Goal: Information Seeking & Learning: Find specific fact

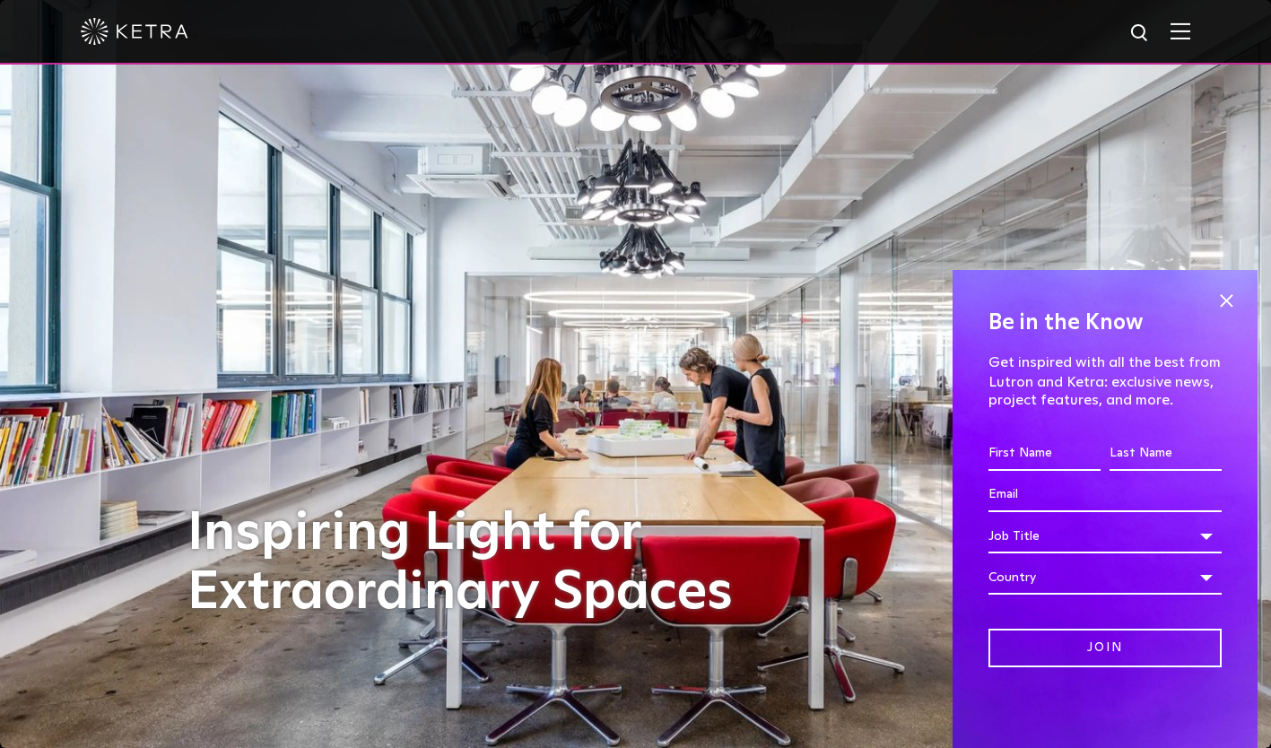
click at [1183, 31] on div at bounding box center [636, 31] width 1110 height 63
click at [1229, 305] on span at bounding box center [1226, 301] width 27 height 27
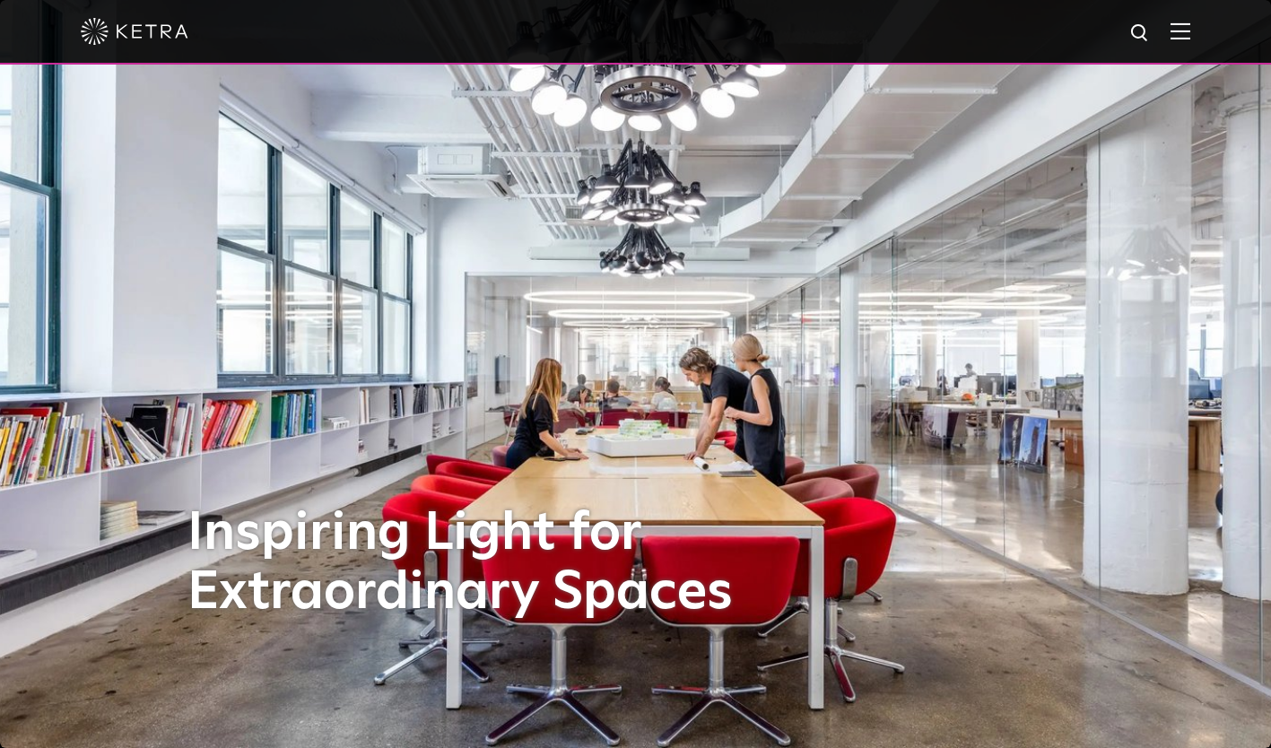
click at [1191, 31] on img at bounding box center [1181, 30] width 20 height 17
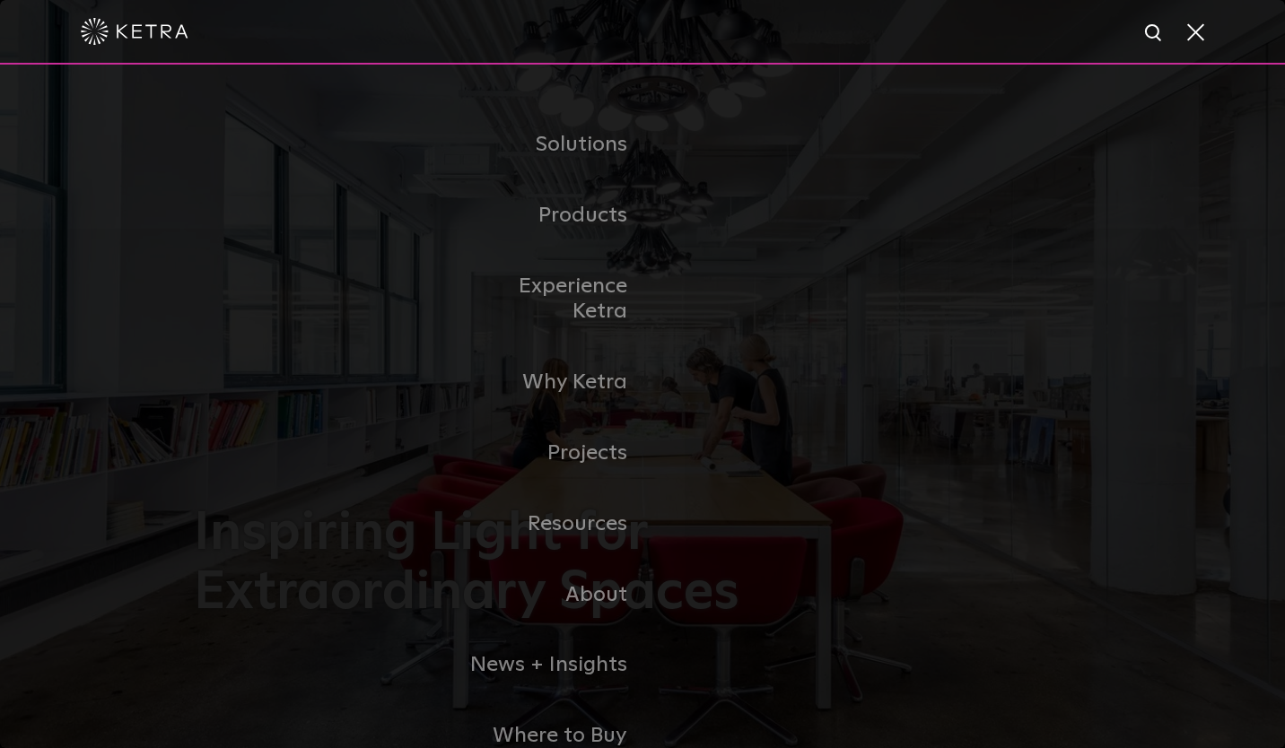
click at [1197, 31] on span at bounding box center [1194, 31] width 20 height 18
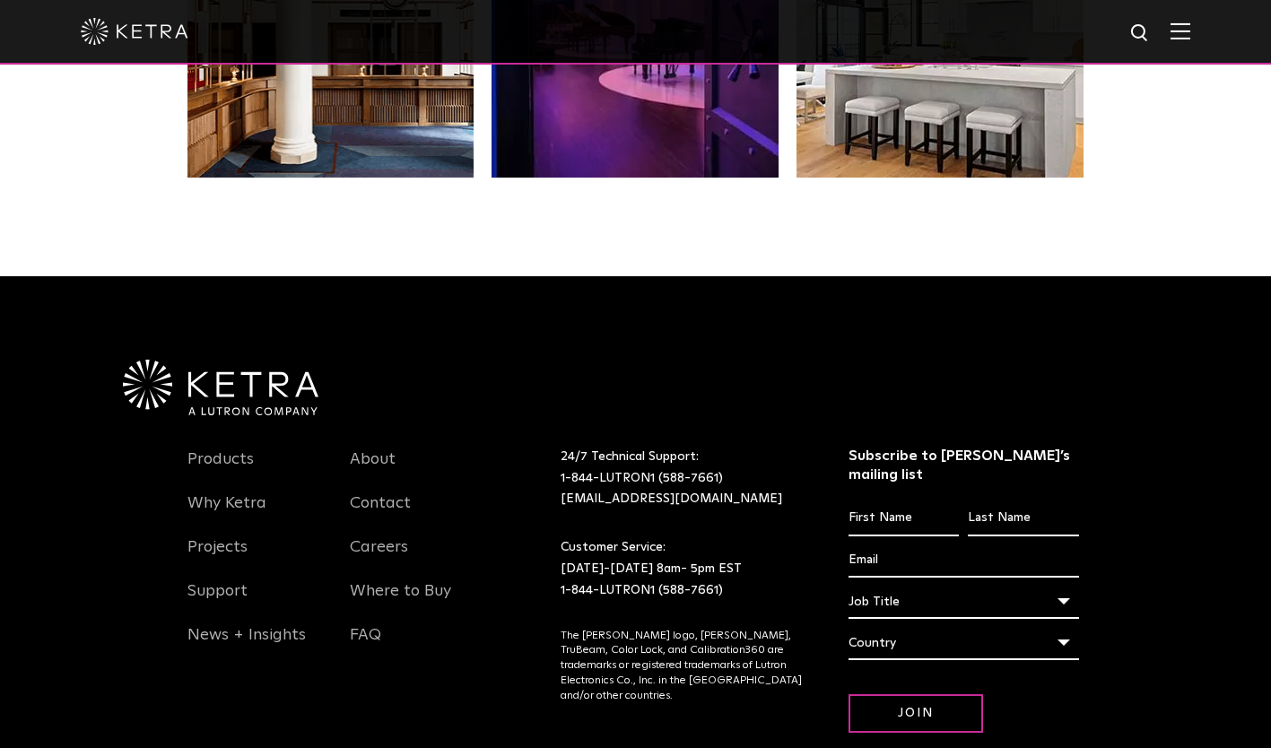
scroll to position [3773, 0]
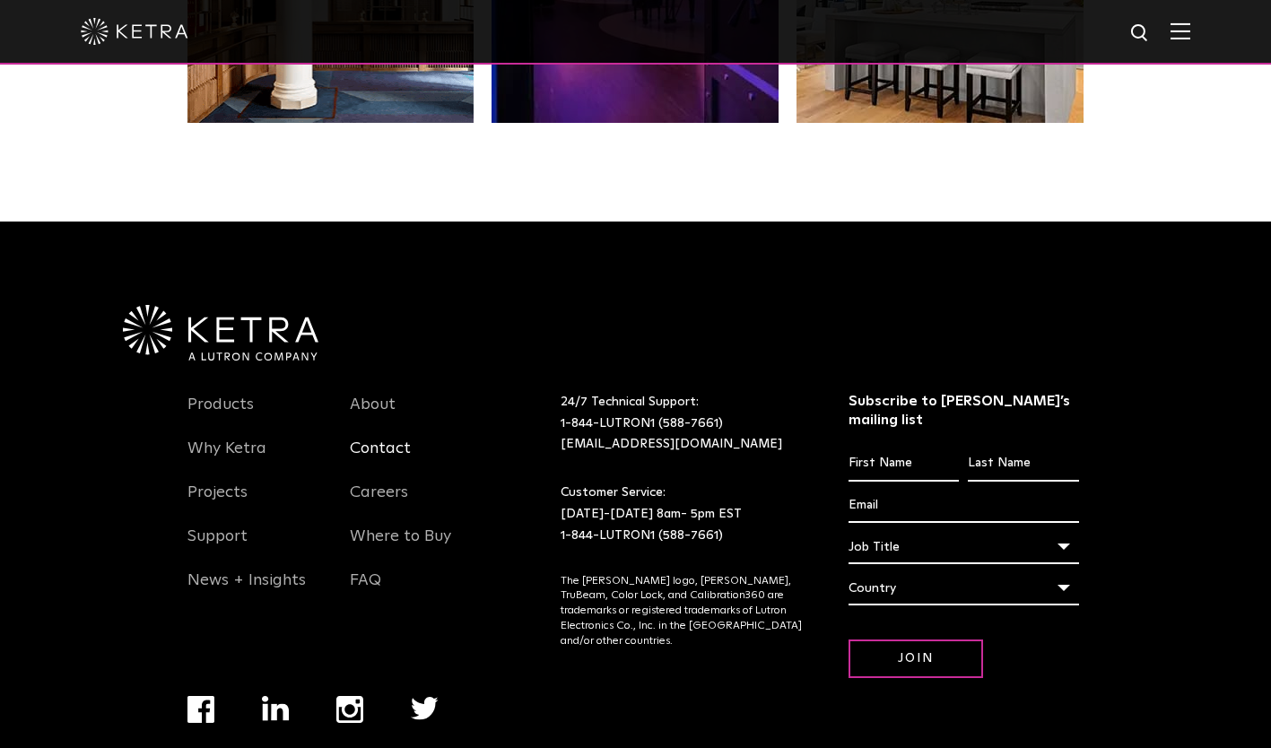
click at [386, 439] on link "Contact" at bounding box center [380, 459] width 61 height 41
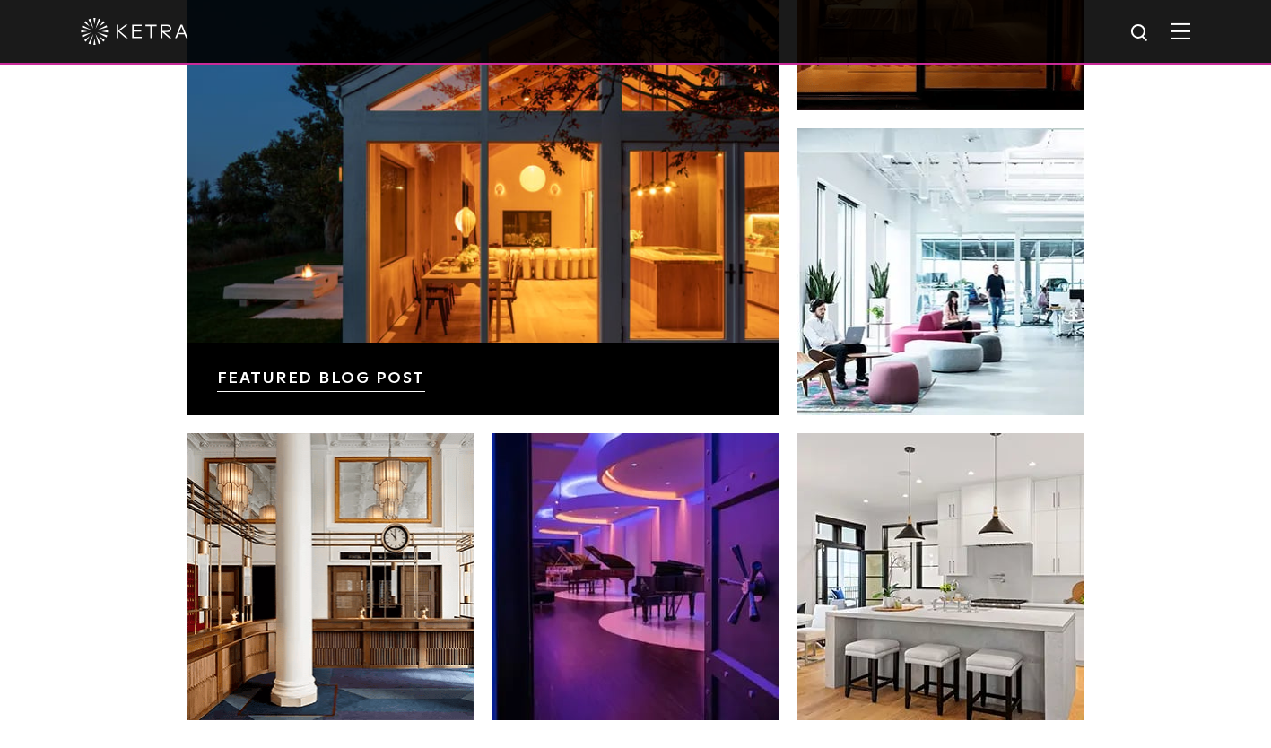
scroll to position [2965, 0]
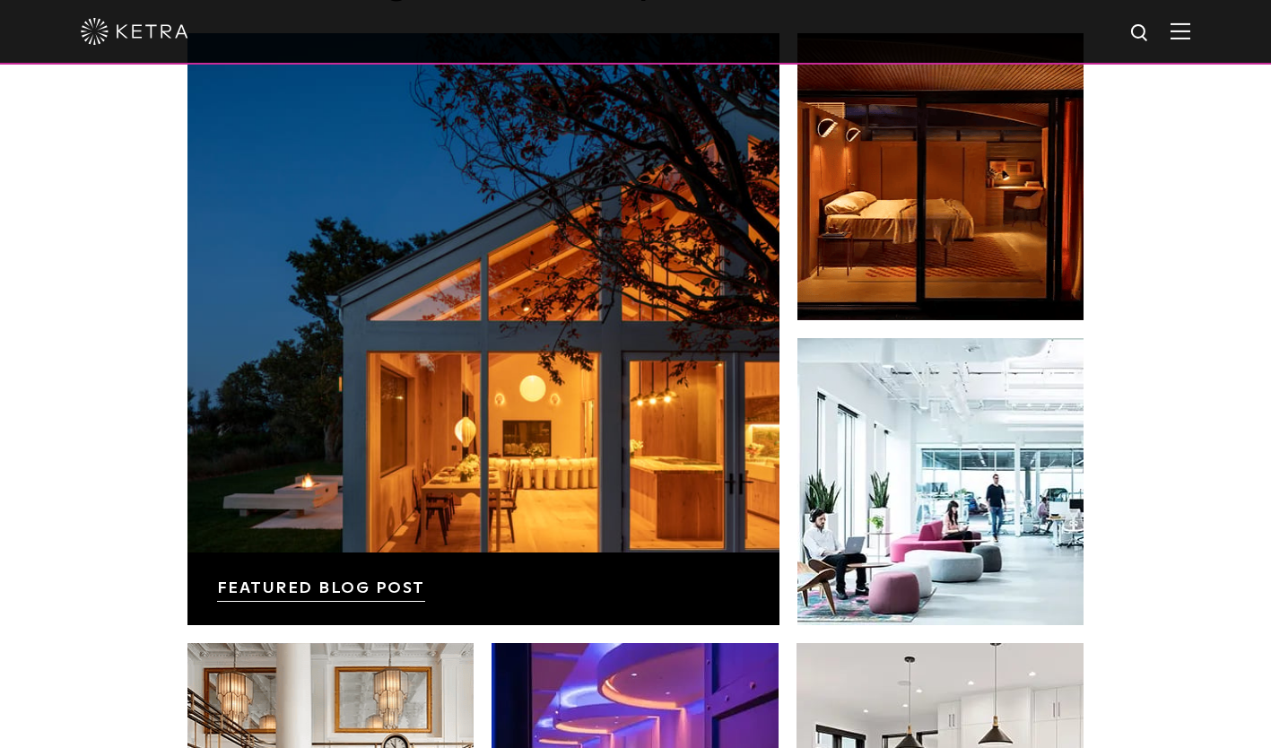
click at [1151, 30] on img at bounding box center [1141, 33] width 22 height 22
type input "KETRA D2 SIZE"
click at [1084, 20] on button "Search" at bounding box center [1097, 33] width 27 height 27
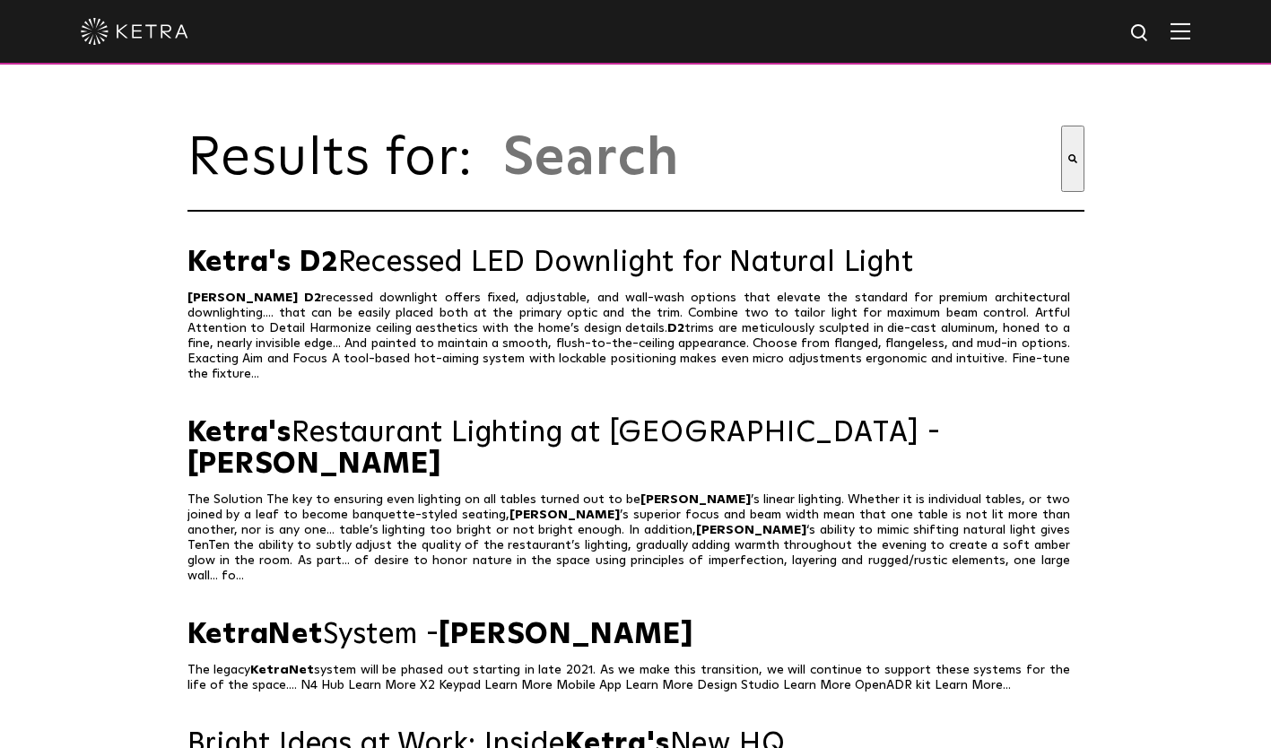
type input "[PERSON_NAME] d2 size"
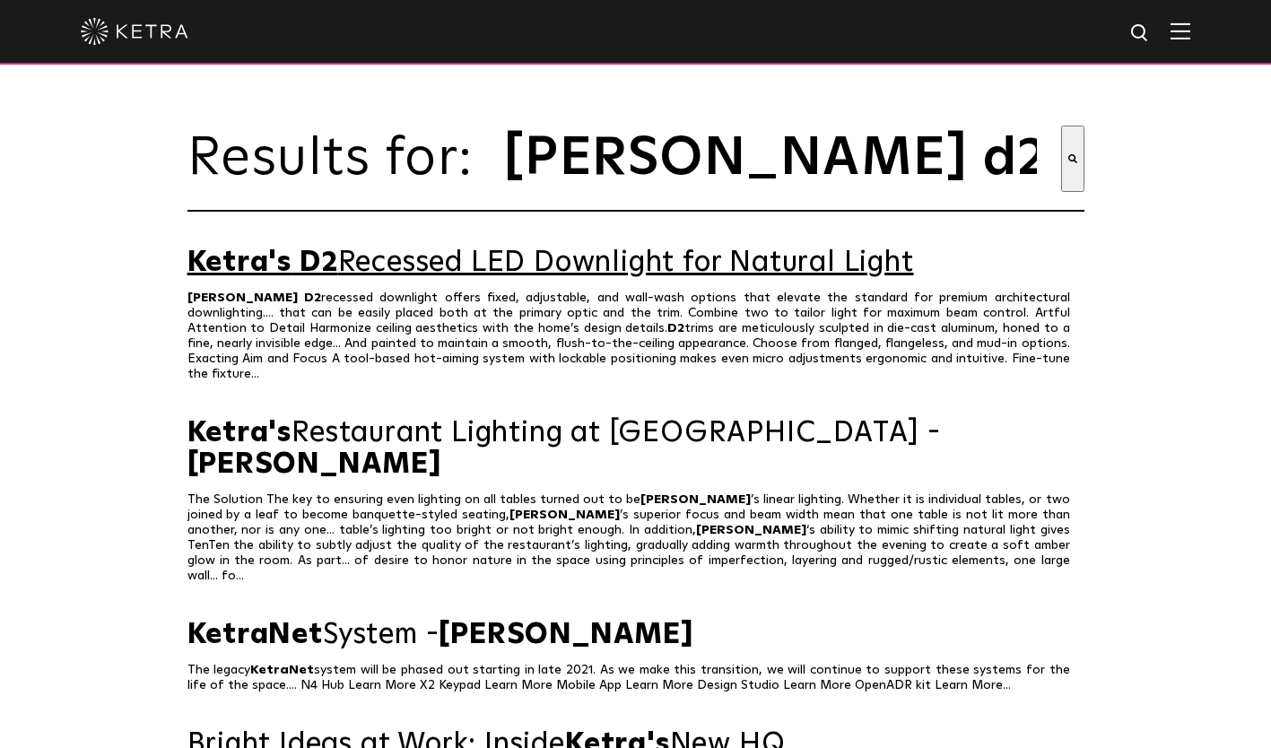
click at [690, 277] on link "Ketra's D2 Recessed LED Downlight for Natural Light" at bounding box center [636, 263] width 897 height 31
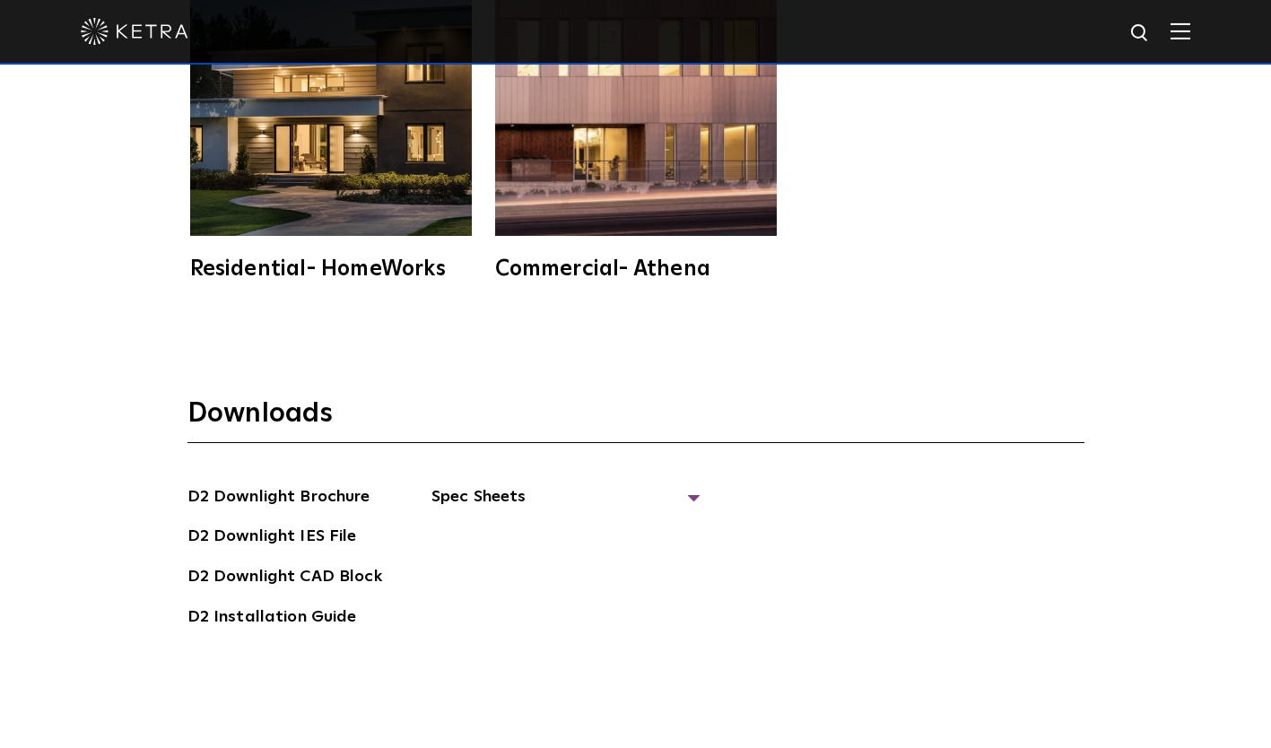
scroll to position [4666, 0]
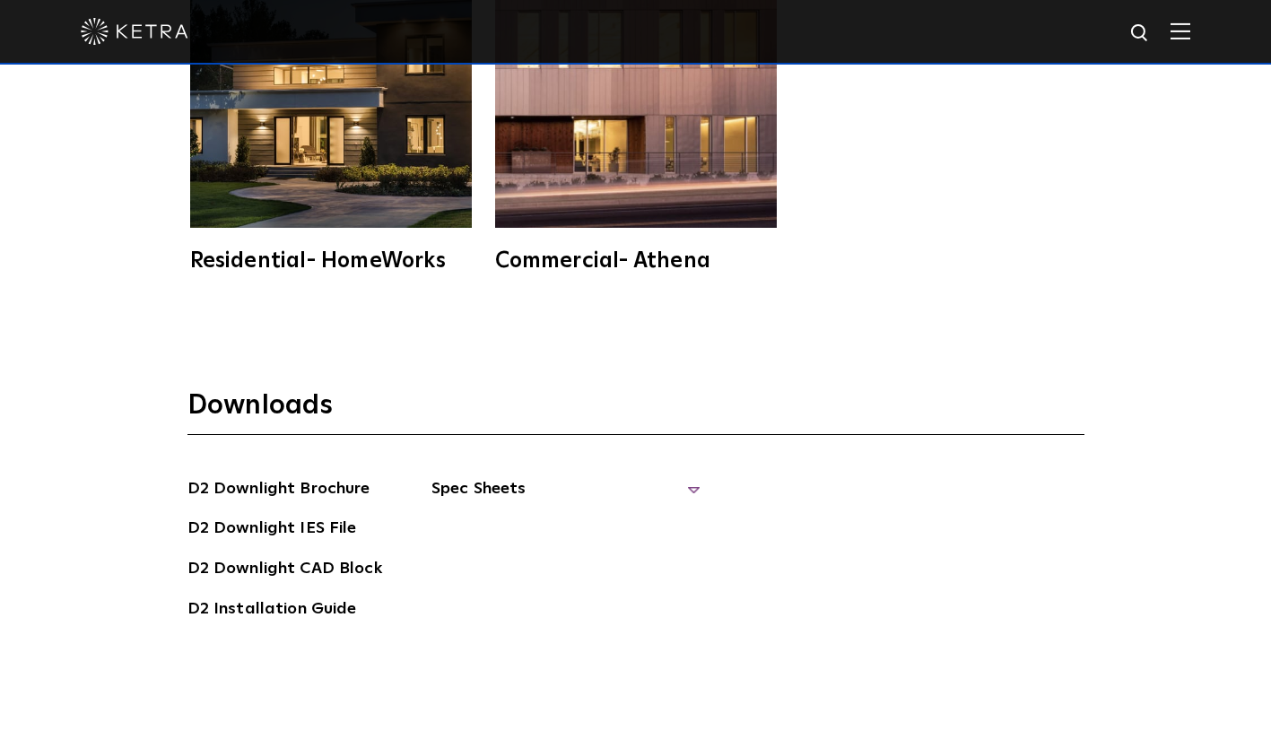
click at [690, 476] on span "Spec Sheets" at bounding box center [566, 495] width 269 height 39
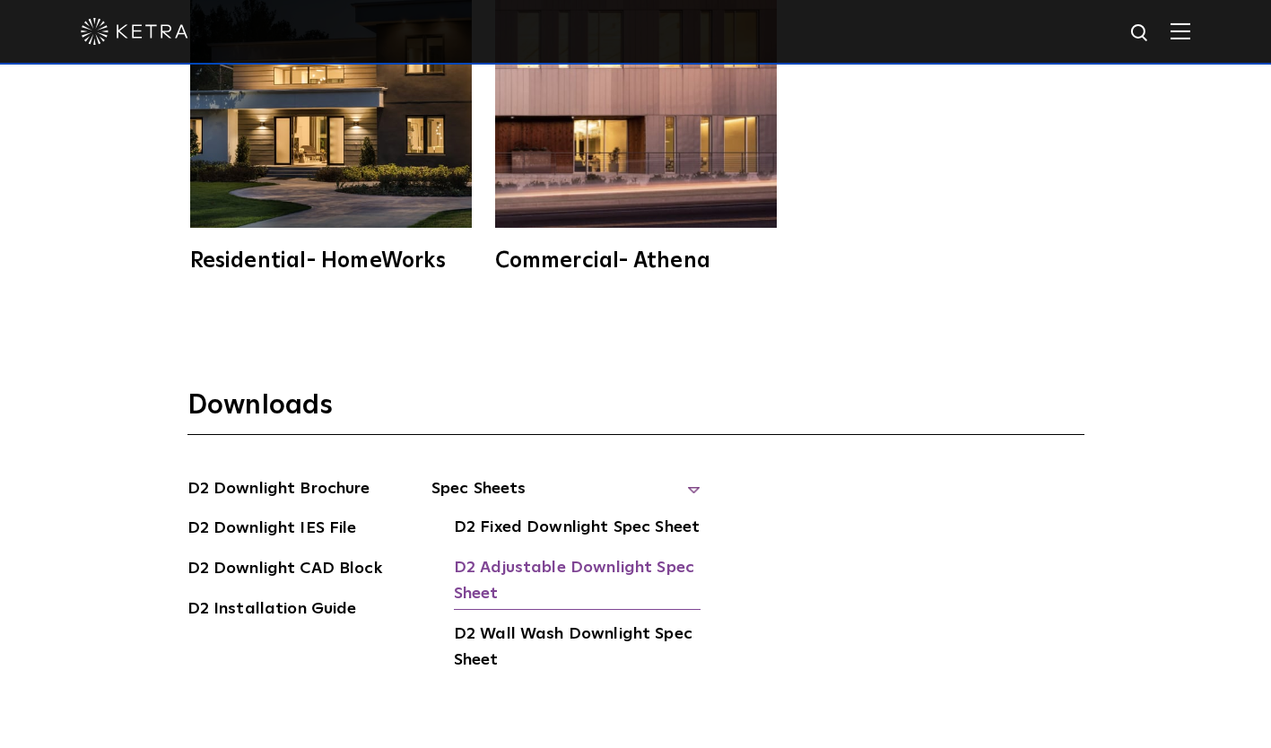
click at [596, 555] on link "D2 Adjustable Downlight Spec Sheet" at bounding box center [577, 582] width 247 height 55
